Goal: Task Accomplishment & Management: Use online tool/utility

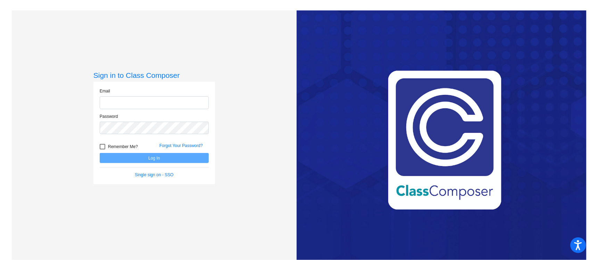
click at [114, 100] on input "email" at bounding box center [154, 102] width 109 height 13
type input "[PERSON_NAME][EMAIL_ADDRESS][PERSON_NAME][DOMAIN_NAME]"
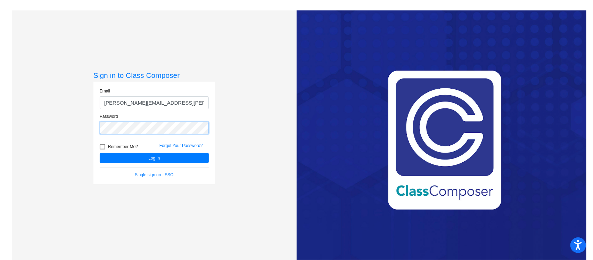
click at [100, 153] on button "Log In" at bounding box center [154, 158] width 109 height 10
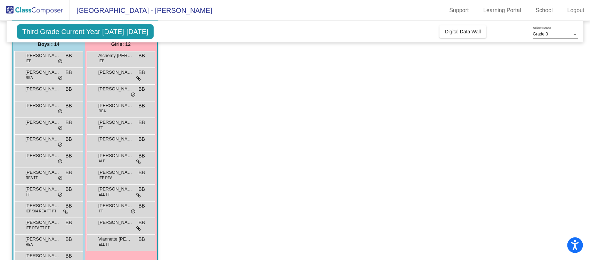
scroll to position [61, 0]
click at [117, 205] on span "[PERSON_NAME]" at bounding box center [115, 205] width 35 height 7
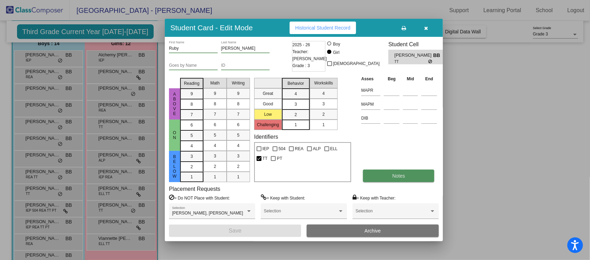
click at [393, 174] on span "Notes" at bounding box center [398, 176] width 13 height 6
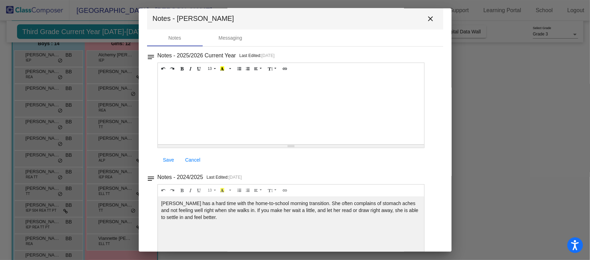
scroll to position [0, 0]
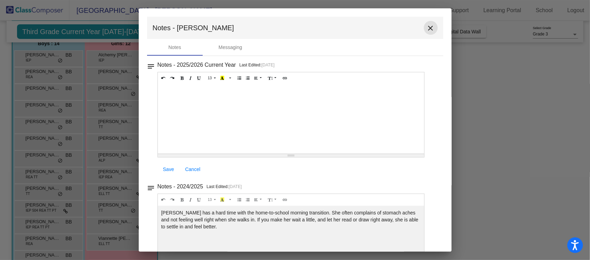
click at [427, 30] on mat-icon "close" at bounding box center [430, 28] width 8 height 8
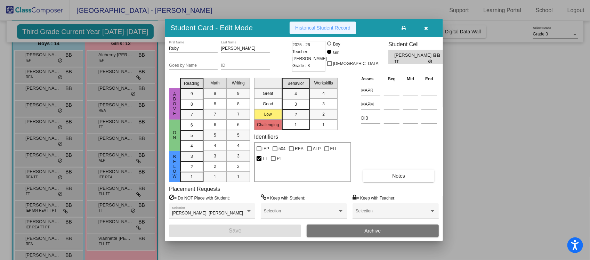
click at [334, 24] on button "Historical Student Record" at bounding box center [323, 28] width 66 height 13
click at [424, 29] on icon "button" at bounding box center [426, 28] width 4 height 5
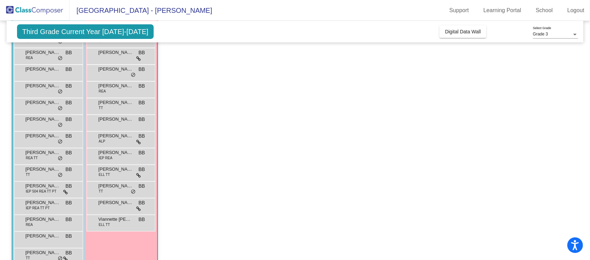
scroll to position [84, 0]
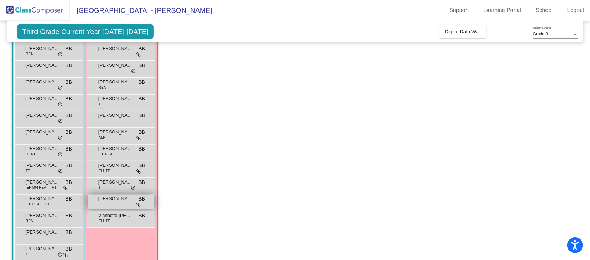
click at [138, 207] on div "[PERSON_NAME] BB lock do_not_disturb_alt" at bounding box center [121, 202] width 66 height 14
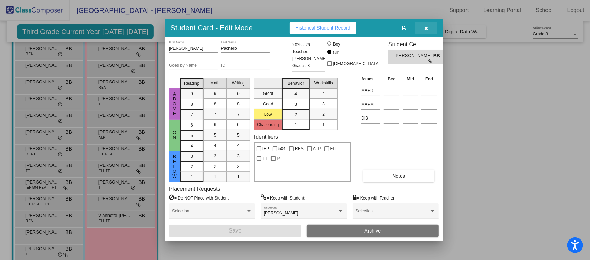
click at [424, 28] on icon "button" at bounding box center [426, 28] width 4 height 5
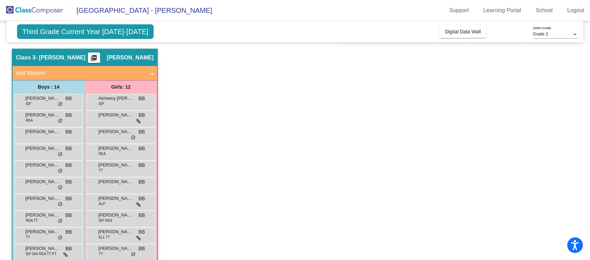
scroll to position [0, 0]
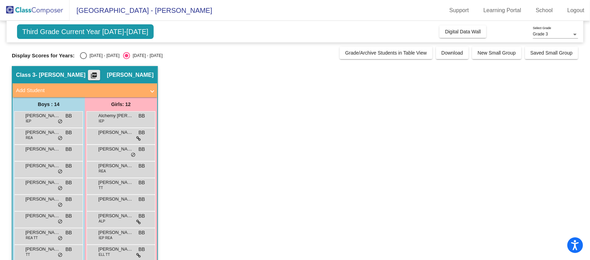
click at [98, 72] on mat-icon "picture_as_pdf" at bounding box center [94, 77] width 8 height 10
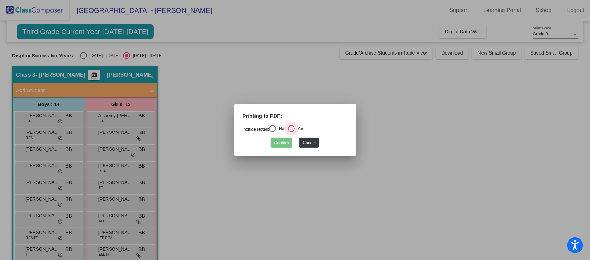
click at [292, 129] on div "Select an option" at bounding box center [291, 128] width 7 height 7
click at [291, 132] on input "Yes" at bounding box center [291, 132] width 0 height 0
radio input "true"
click at [282, 145] on button "Confirm" at bounding box center [282, 143] width 22 height 10
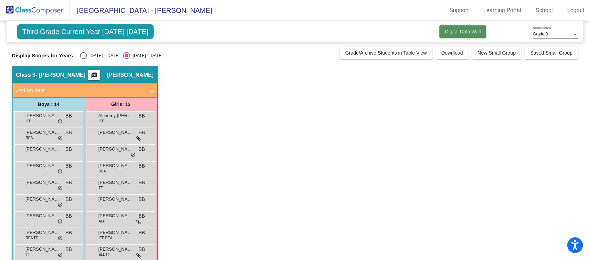
click at [458, 32] on span "Digital Data Wall" at bounding box center [463, 32] width 36 height 6
